Goal: Information Seeking & Learning: Learn about a topic

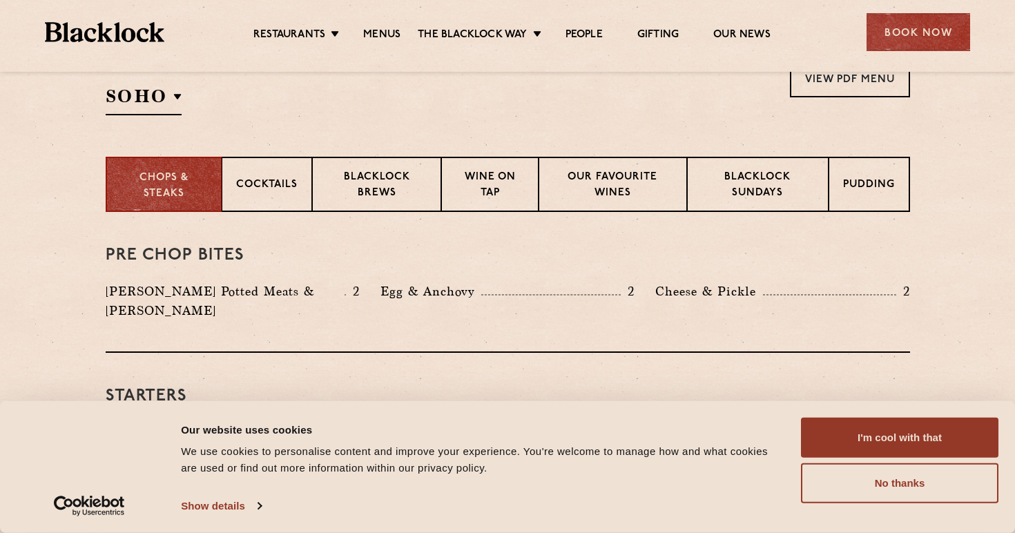
scroll to position [495, 0]
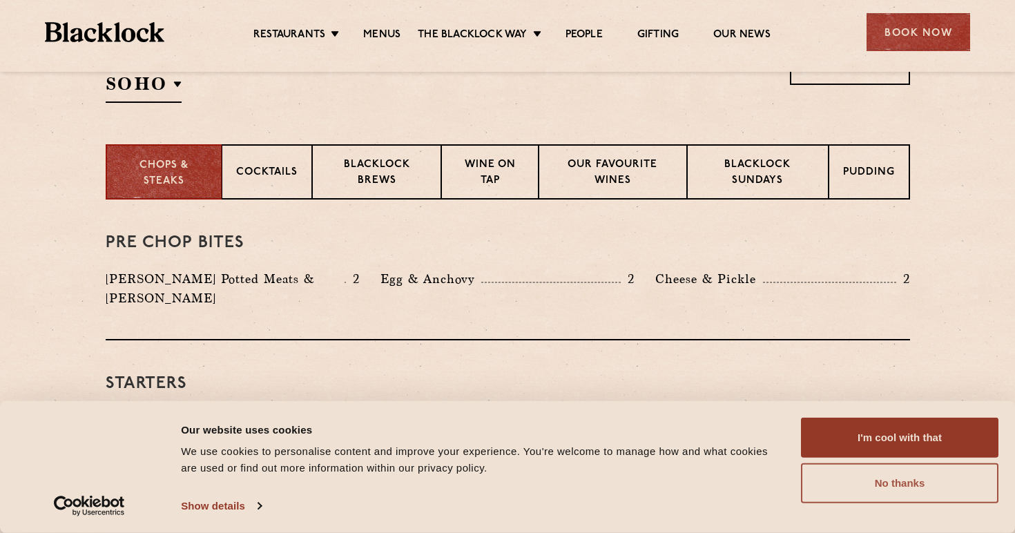
click at [817, 481] on button "No thanks" at bounding box center [899, 483] width 197 height 40
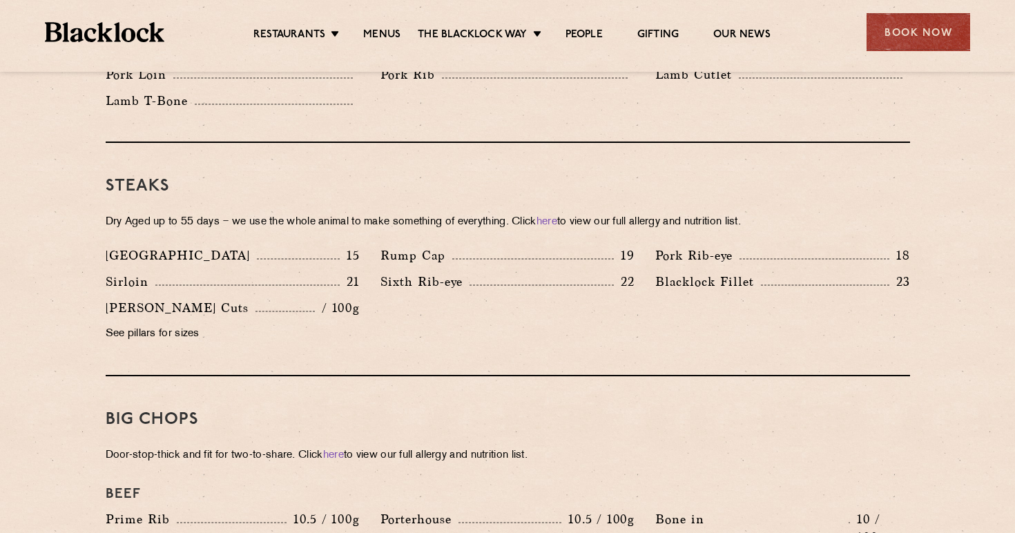
scroll to position [1236, 0]
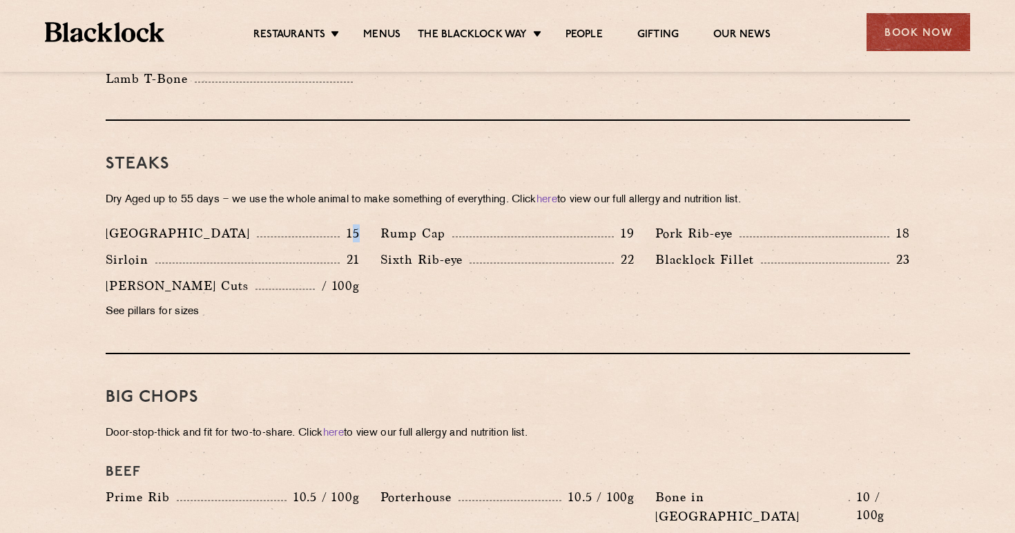
drag, startPoint x: 352, startPoint y: 213, endPoint x: 362, endPoint y: 213, distance: 10.4
click at [362, 224] on div "[GEOGRAPHIC_DATA] 15" at bounding box center [232, 237] width 275 height 26
drag, startPoint x: 360, startPoint y: 213, endPoint x: 351, endPoint y: 213, distance: 9.7
click at [351, 224] on div "[GEOGRAPHIC_DATA] 15" at bounding box center [232, 237] width 275 height 26
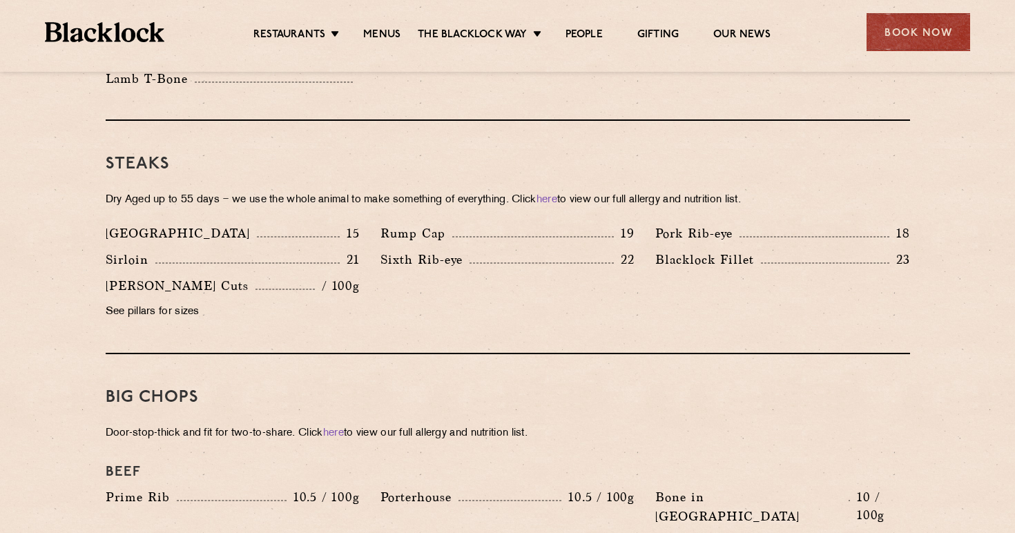
drag, startPoint x: 346, startPoint y: 228, endPoint x: 356, endPoint y: 231, distance: 9.9
click at [356, 231] on div "Denver 15 Rump Cap 19 Pork Rib-eye 18 Sirloin 21 Sixth Rib-eye 22 [PERSON_NAME]…" at bounding box center [507, 276] width 825 height 105
click at [597, 250] on div "Sixth Rib-eye 22" at bounding box center [507, 259] width 254 height 19
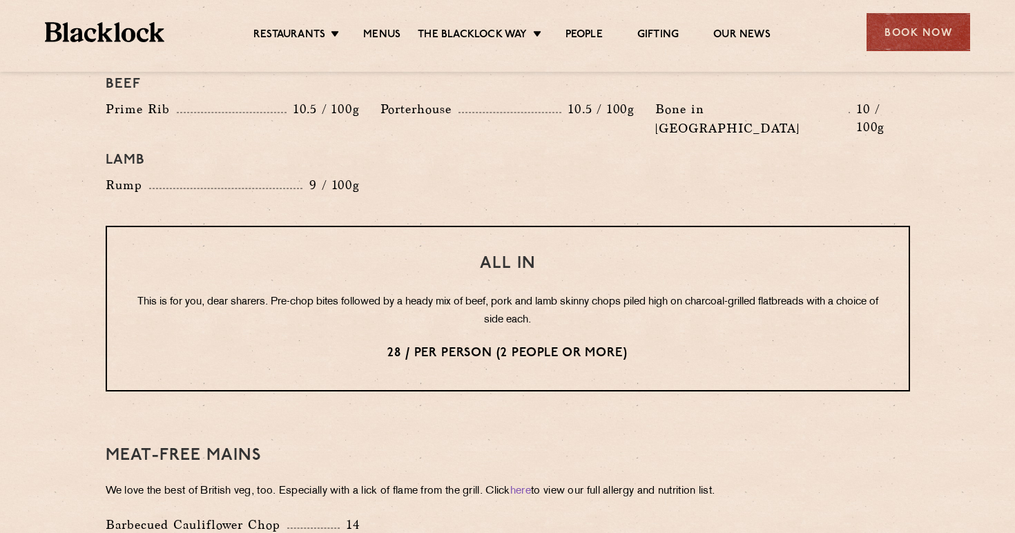
scroll to position [1820, 0]
